Goal: Transaction & Acquisition: Book appointment/travel/reservation

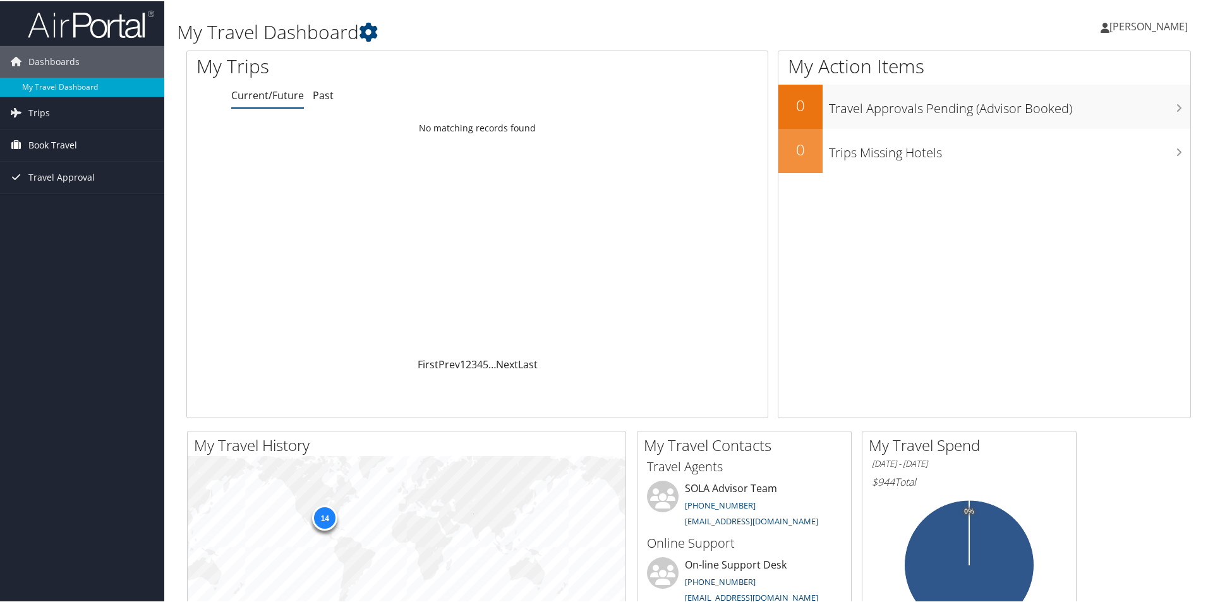
click at [55, 141] on span "Book Travel" at bounding box center [52, 144] width 49 height 32
click at [56, 185] on link "Book/Manage Online Trips" at bounding box center [82, 188] width 164 height 19
click at [56, 186] on link "Book/Manage Online Trips" at bounding box center [82, 188] width 164 height 19
